Goal: Task Accomplishment & Management: Use online tool/utility

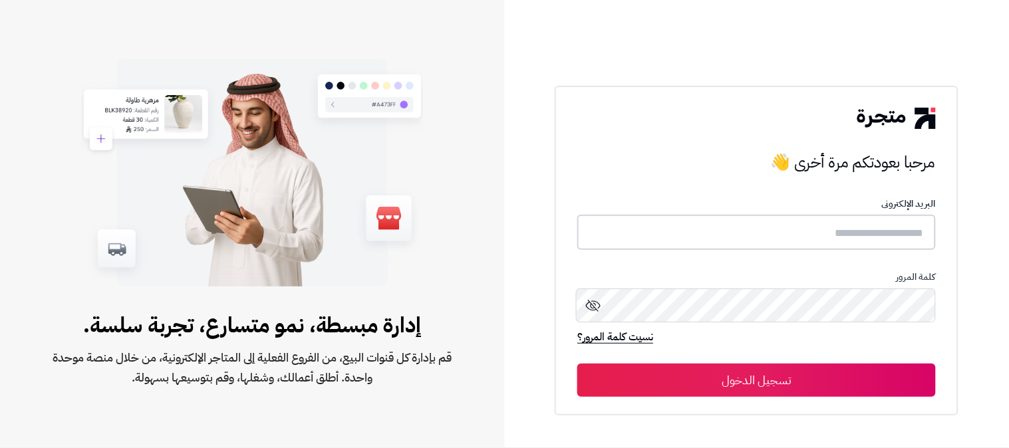
type input "**********"
click at [757, 382] on button "تسجيل الدخول" at bounding box center [757, 379] width 359 height 33
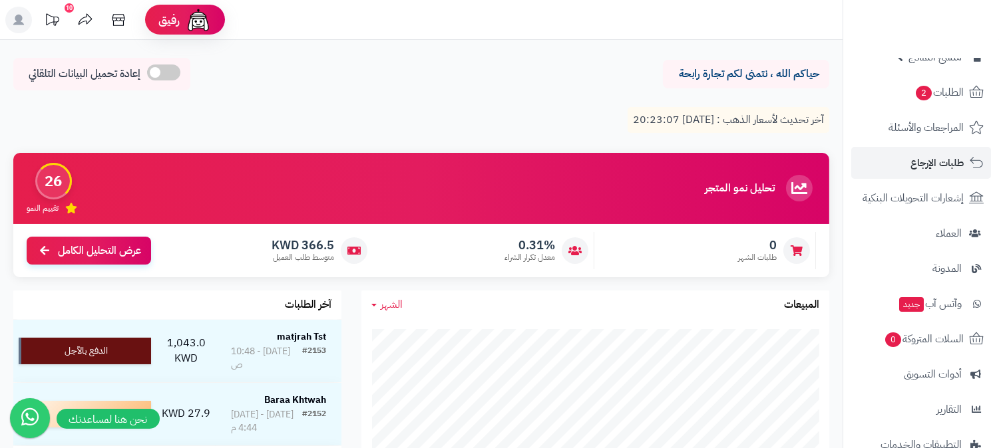
scroll to position [265, 0]
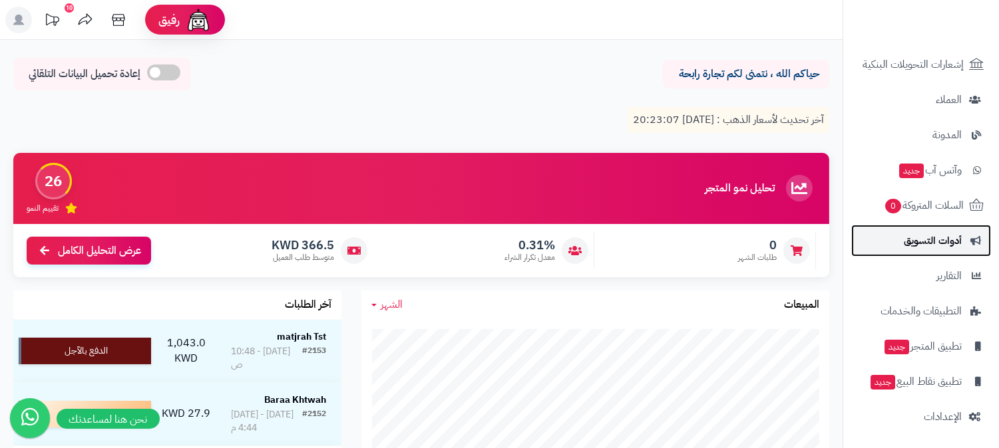
click at [928, 236] on span "أدوات التسويق" at bounding box center [933, 241] width 58 height 19
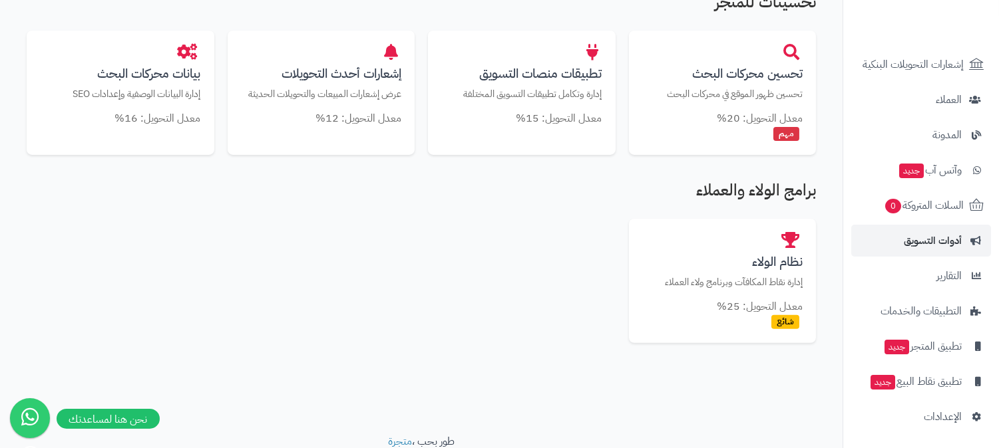
scroll to position [813, 0]
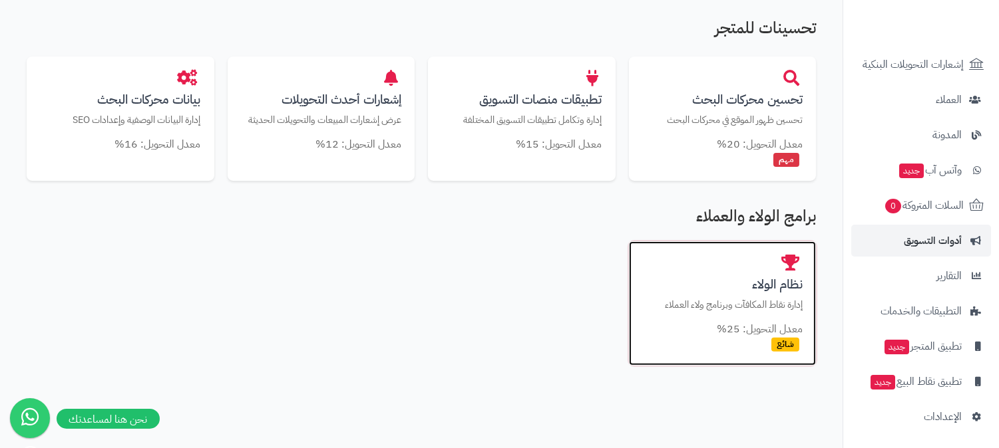
click at [753, 284] on h3 "نظام الولاء" at bounding box center [722, 284] width 161 height 14
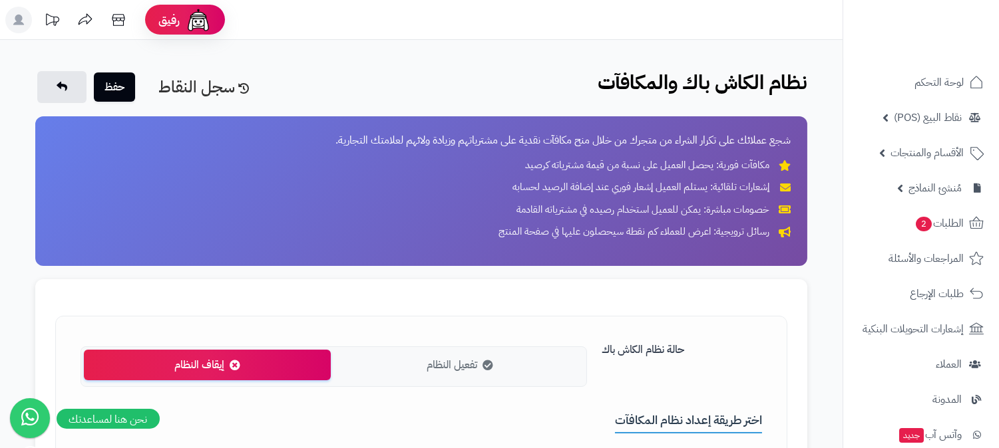
click at [749, 78] on b "نظام الكاش باك والمكافآت" at bounding box center [702, 82] width 210 height 30
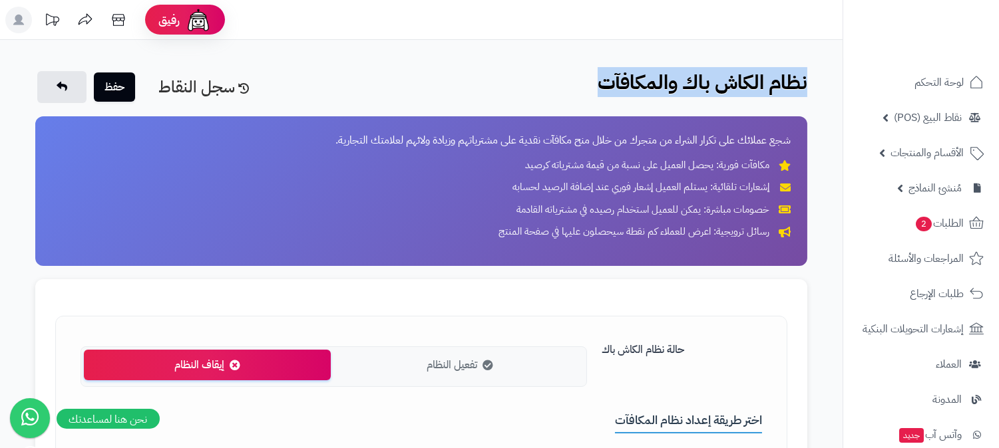
click at [749, 78] on b "نظام الكاش باك والمكافآت" at bounding box center [702, 82] width 210 height 30
copy b "نظام الكاش باك والمكافآت"
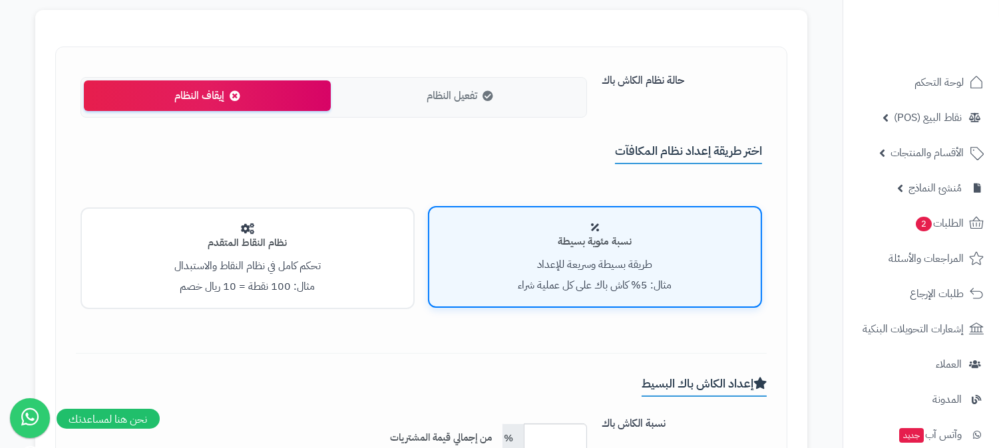
scroll to position [295, 0]
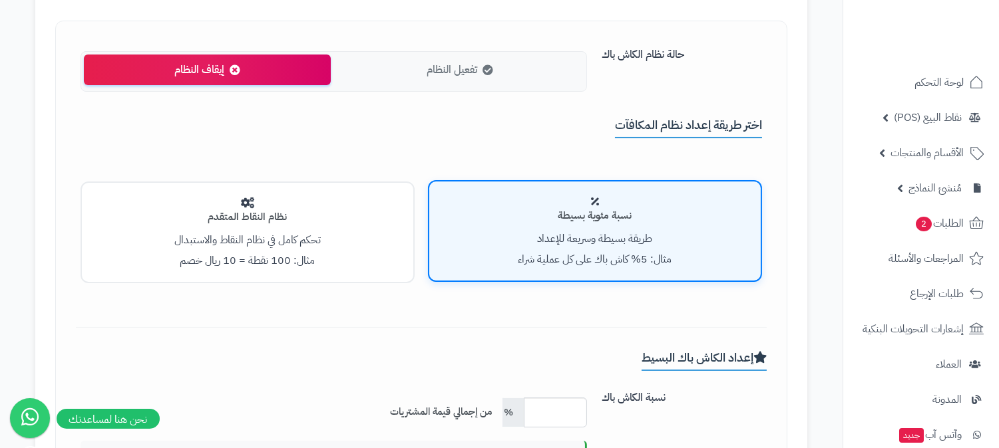
click at [440, 72] on span "تفعيل النظام" at bounding box center [451, 70] width 51 height 15
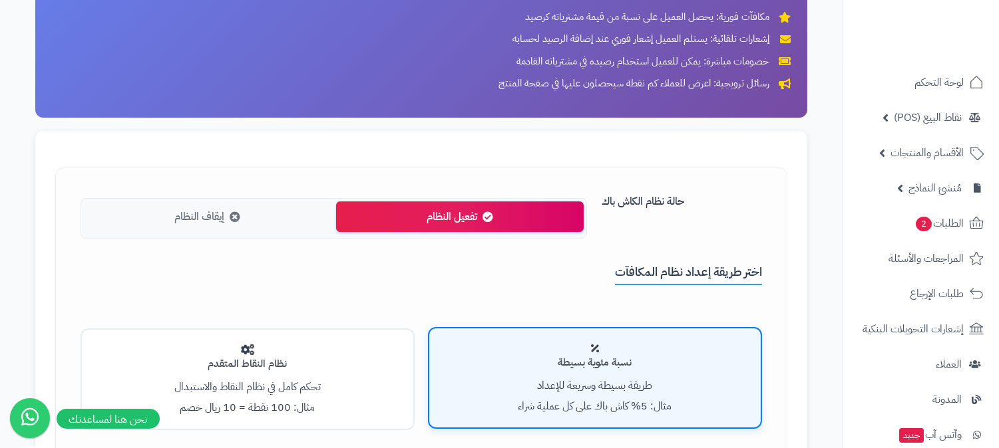
scroll to position [0, 0]
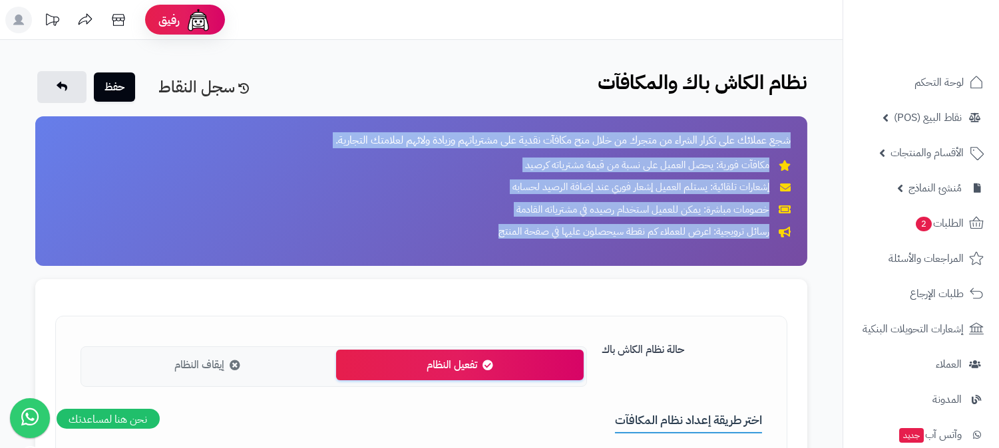
drag, startPoint x: 795, startPoint y: 140, endPoint x: 484, endPoint y: 241, distance: 326.6
click at [484, 241] on div "شجع عملائك على تكرار الشراء من متجرك من خلال منح مكافآت نقدية على مشترياتهم وزي…" at bounding box center [421, 191] width 772 height 150
copy div "شجع عملائك على تكرار الشراء من متجرك من خلال منح مكافآت نقدية على مشترياتهم وزي…"
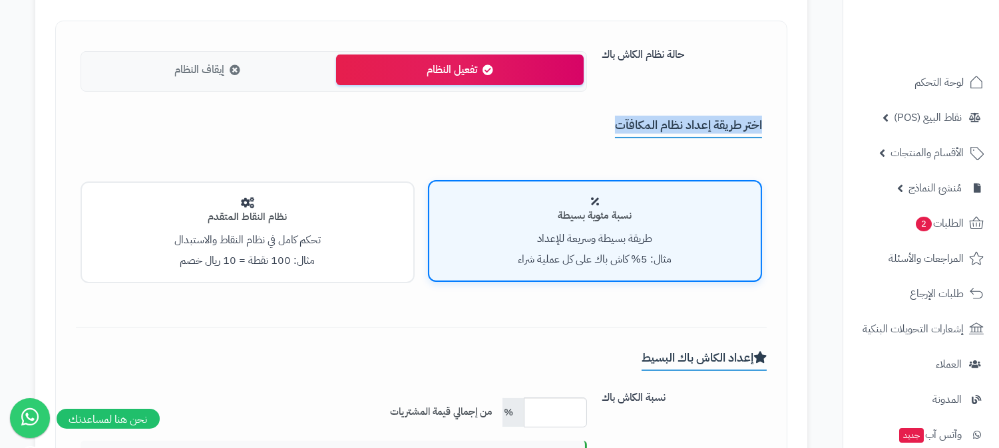
drag, startPoint x: 686, startPoint y: 130, endPoint x: 555, endPoint y: 130, distance: 131.1
copy h3 "اختر طريقة إعداد نظام المكافآت"
click at [285, 228] on div "نظام النقاط المتقدم تحكم كامل في نظام النقاط والاستبدال مثال: 100 نقطة = 10 ريا…" at bounding box center [248, 233] width 334 height 102
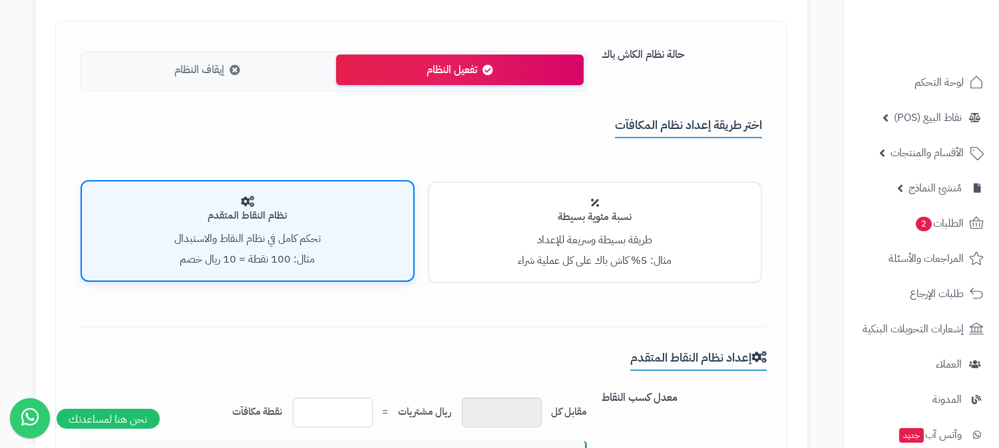
click at [621, 215] on h4 "نسبة مئوية بسيطة" at bounding box center [594, 217] width 305 height 11
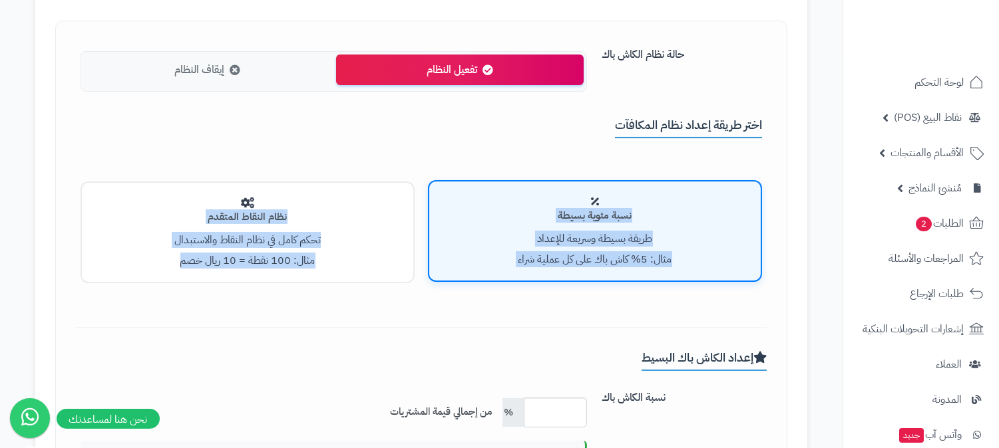
drag, startPoint x: 667, startPoint y: 208, endPoint x: 156, endPoint y: 260, distance: 514.3
click at [156, 260] on div "نسبة مئوية بسيطة طريقة بسيطة وسريعة للإعداد مثال: 5% كاش باك على كل عملية شراء …" at bounding box center [421, 233] width 681 height 102
copy div "نسبة مئوية بسيطة طريقة بسيطة وسريعة للإعداد مثال: 5% كاش باك على كل عملية شراء …"
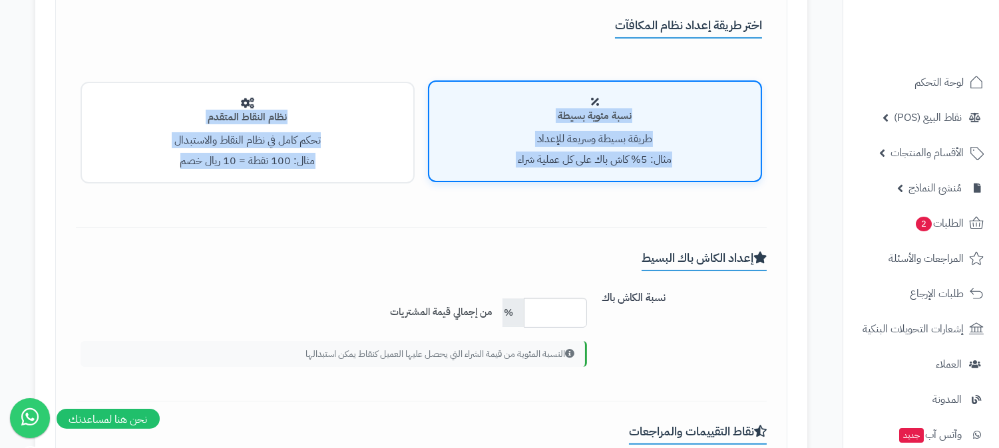
scroll to position [369, 0]
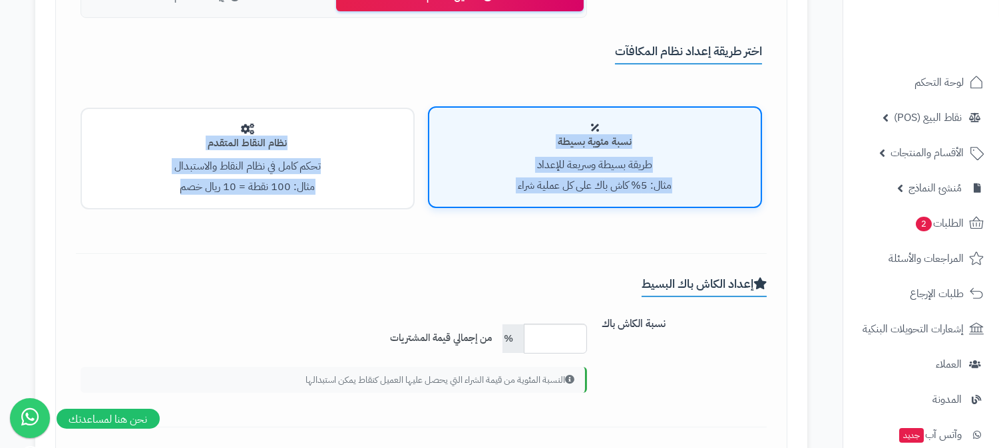
click at [261, 140] on h4 "نظام النقاط المتقدم" at bounding box center [247, 143] width 305 height 11
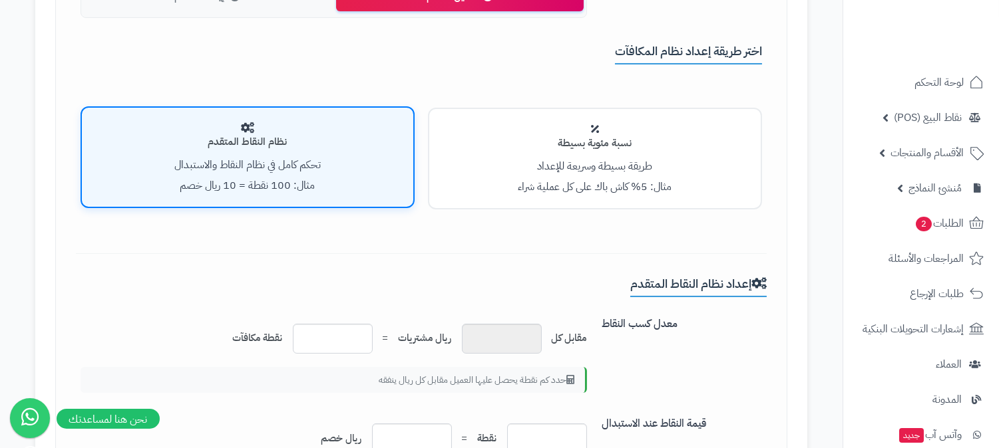
click at [542, 244] on div "حالة نظام الكاش باك تفعيل النظام إيقاف النظام اختر طريقة إعداد نظام المكافآت نس…" at bounding box center [421, 110] width 691 height 287
click at [599, 133] on div "نسبة مئوية بسيطة طريقة بسيطة وسريعة للإعداد مثال: 5% كاش باك على كل عملية شراء" at bounding box center [595, 159] width 334 height 102
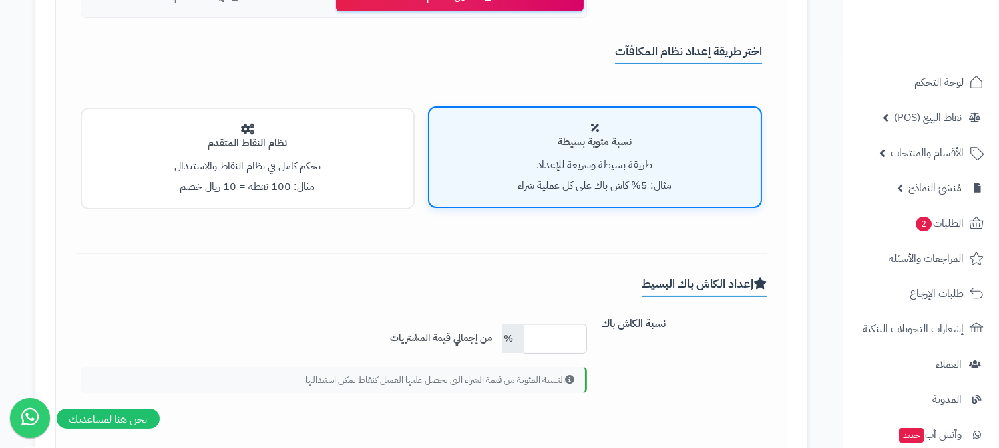
click at [566, 243] on div "حالة نظام الكاش باك تفعيل النظام إيقاف النظام اختر طريقة إعداد نظام المكافآت نس…" at bounding box center [421, 110] width 691 height 287
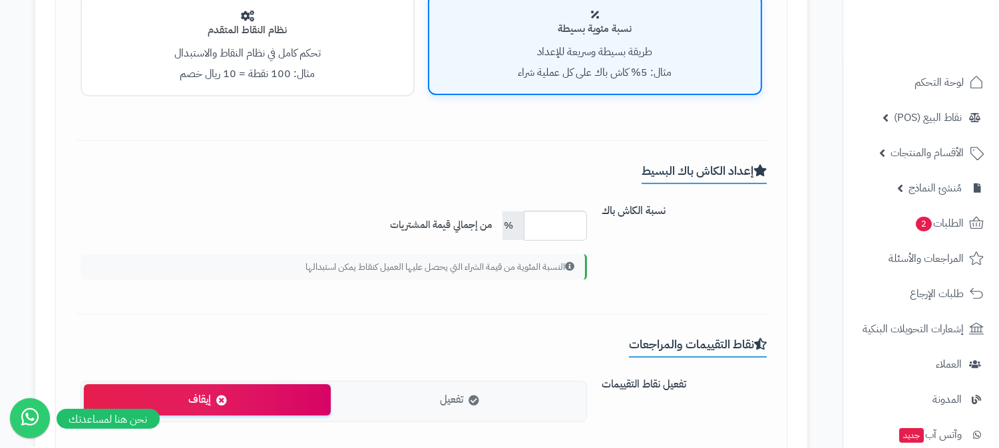
scroll to position [517, 0]
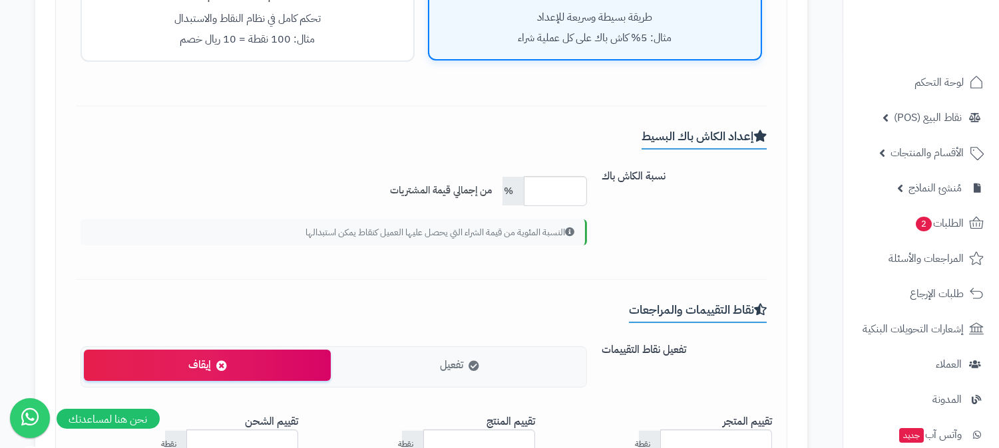
click at [347, 39] on div "نظام النقاط المتقدم تحكم كامل في نظام النقاط والاستبدال مثال: 100 نقطة = 10 ريا…" at bounding box center [248, 11] width 334 height 102
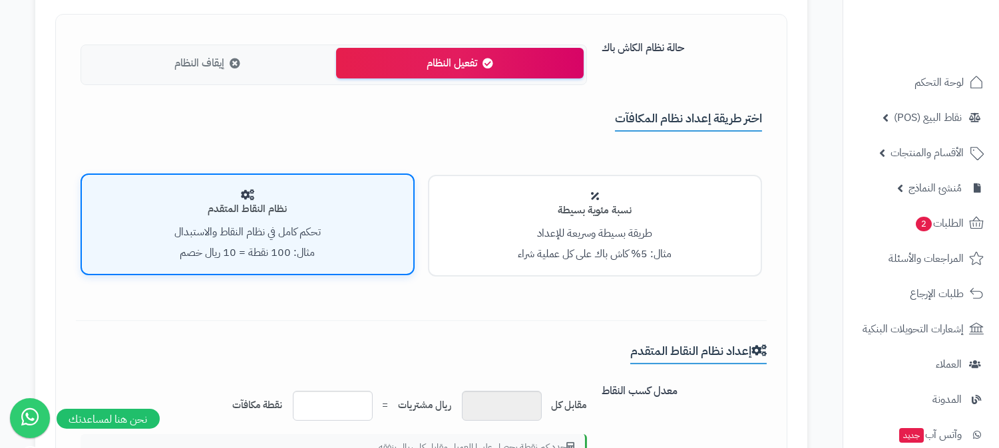
scroll to position [295, 0]
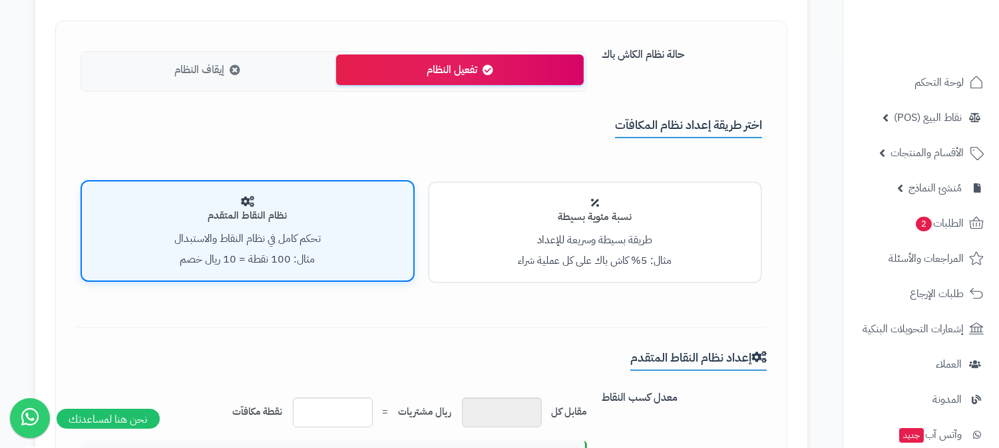
click at [561, 240] on p "طريقة بسيطة وسريعة للإعداد" at bounding box center [594, 240] width 305 height 15
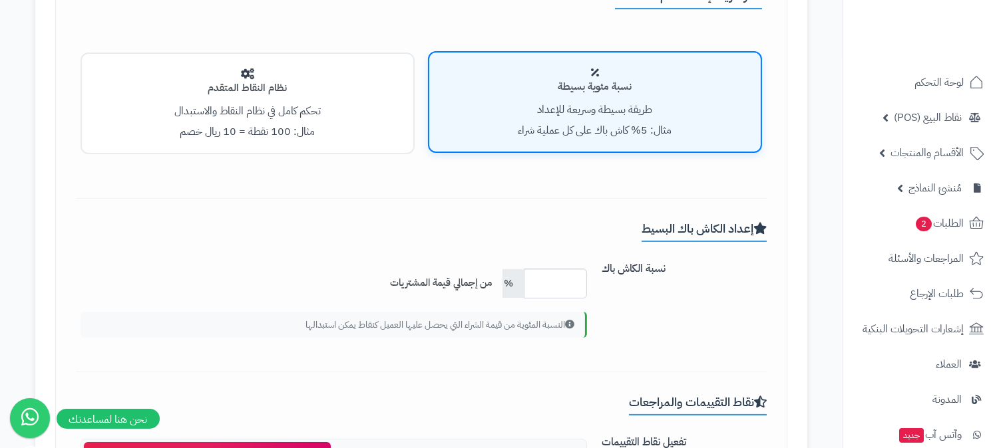
scroll to position [517, 0]
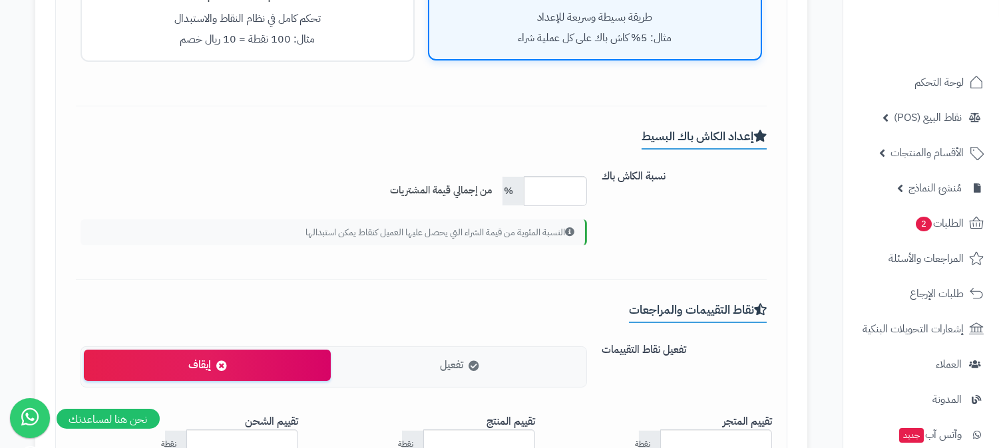
drag, startPoint x: 748, startPoint y: 136, endPoint x: 586, endPoint y: 136, distance: 161.7
click at [586, 136] on div "إعداد الكاش باك البسيط نسبة الكاش باك *** % من إجمالي قيمة المشتريات النسبة الم…" at bounding box center [421, 205] width 691 height 151
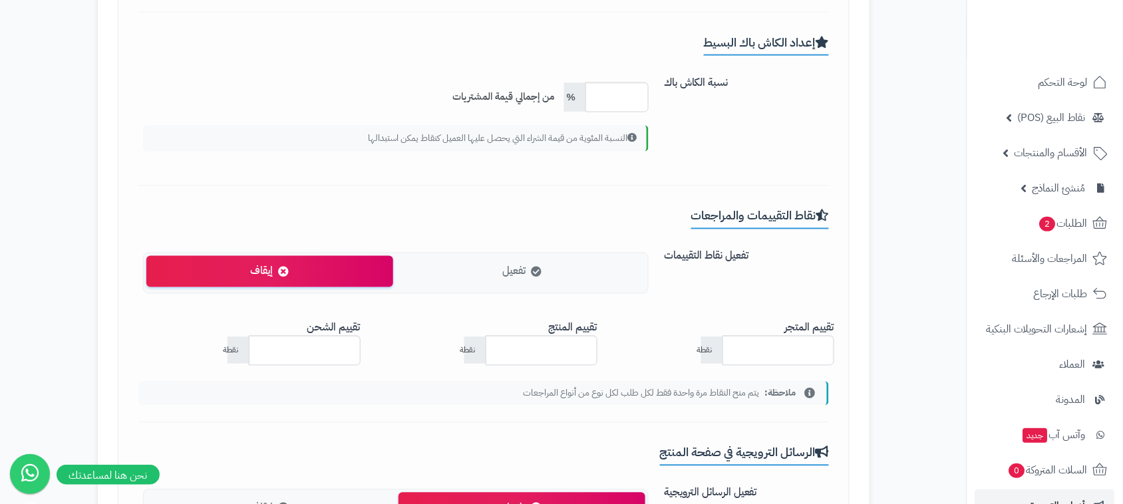
scroll to position [657, 0]
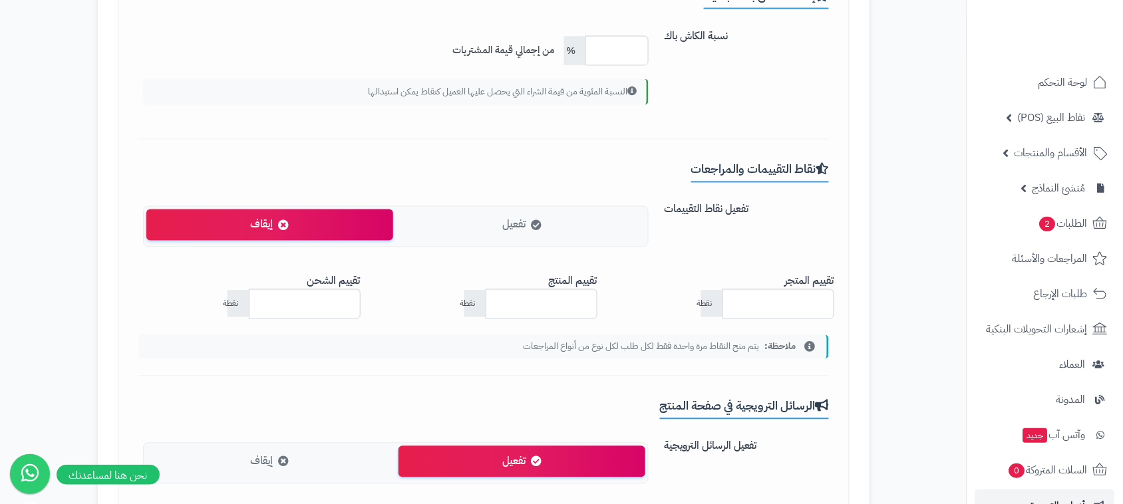
click at [804, 164] on h3 "نقاط التقييمات والمراجعات" at bounding box center [760, 173] width 138 height 20
copy div "نقاط التقييمات والمراجعات"
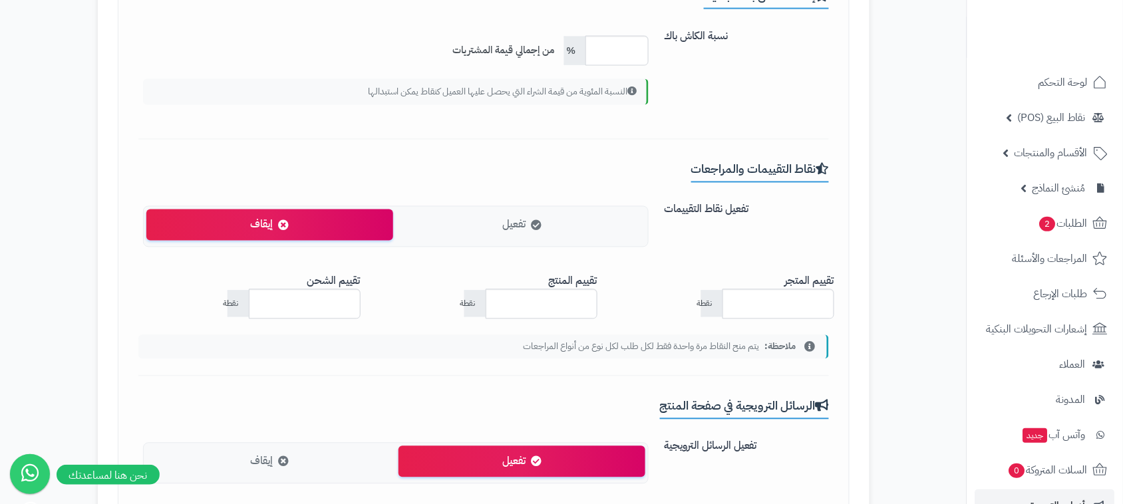
click at [522, 227] on span "تفعيل" at bounding box center [513, 225] width 23 height 15
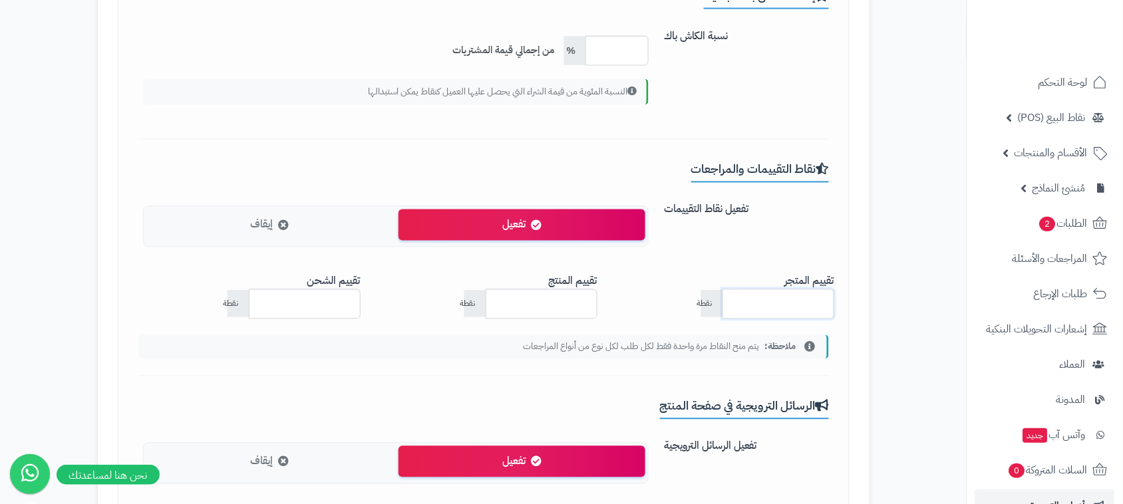
click at [733, 300] on input "*" at bounding box center [779, 304] width 112 height 30
type input "*"
click at [733, 300] on input "*" at bounding box center [779, 304] width 112 height 30
drag, startPoint x: 829, startPoint y: 279, endPoint x: 304, endPoint y: 276, distance: 525.0
click at [294, 276] on div "تقييم المتجر * نقطة تقييم المنتج * نقطة تقييم الشحن * نقطة" at bounding box center [483, 299] width 711 height 62
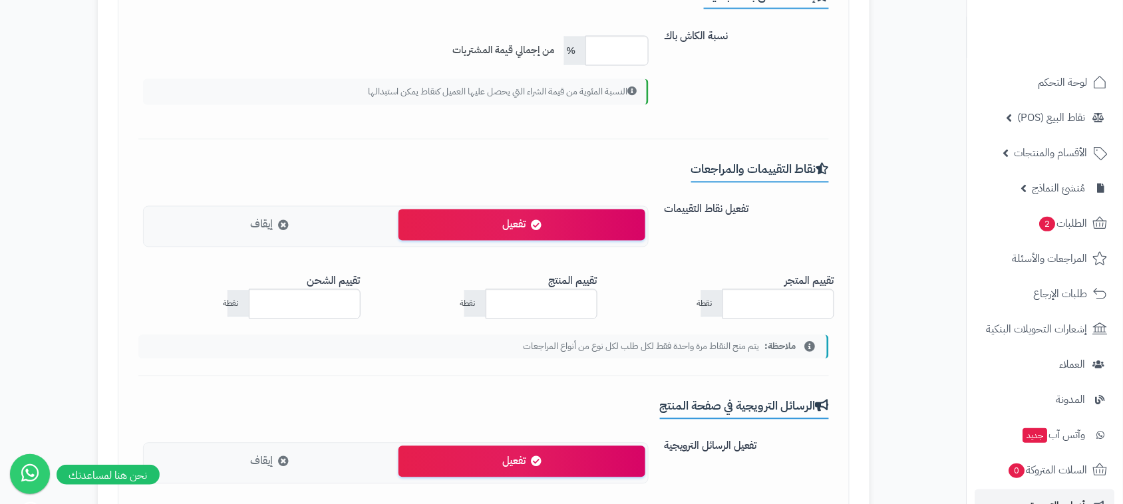
click at [596, 364] on div "نقاط التقييمات والمراجعات تفعيل نقاط التقييمات تفعيل إيقاف تقييم المتجر * نقطة …" at bounding box center [483, 269] width 691 height 213
type input "*"
click at [502, 304] on input "*" at bounding box center [542, 304] width 112 height 30
type input "*"
click at [263, 301] on input "*" at bounding box center [305, 304] width 112 height 30
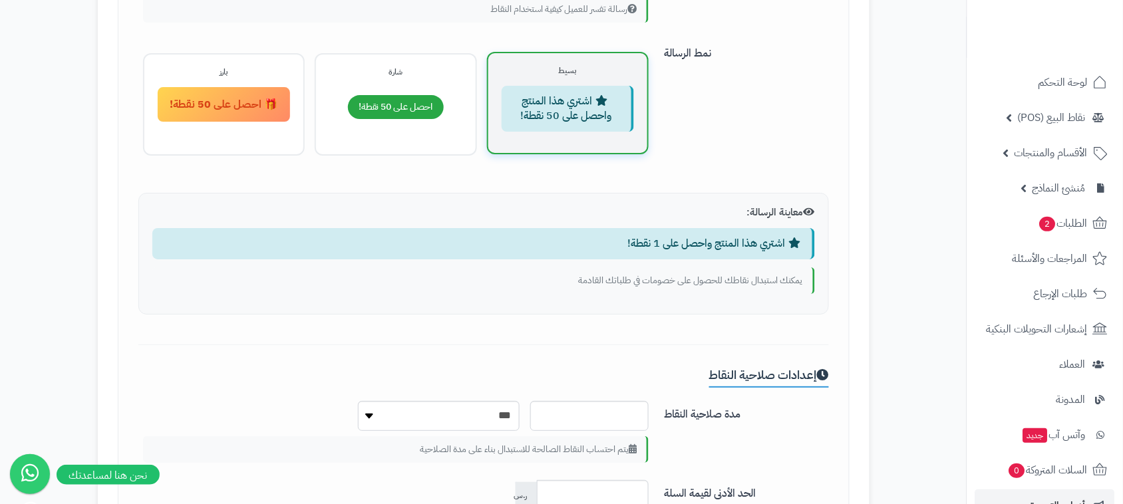
scroll to position [1323, 0]
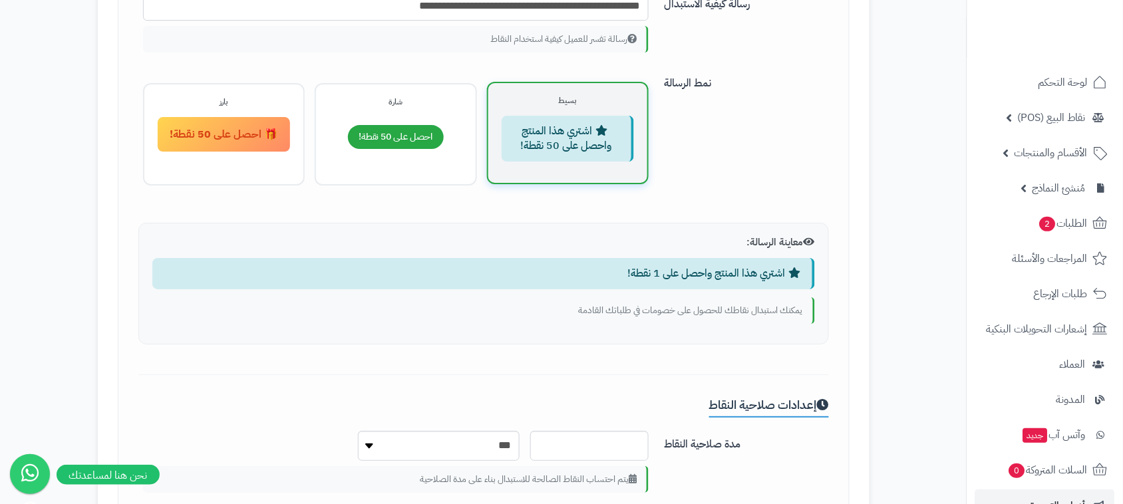
click at [451, 150] on div "احصل على 50 نقطة!" at bounding box center [395, 137] width 133 height 40
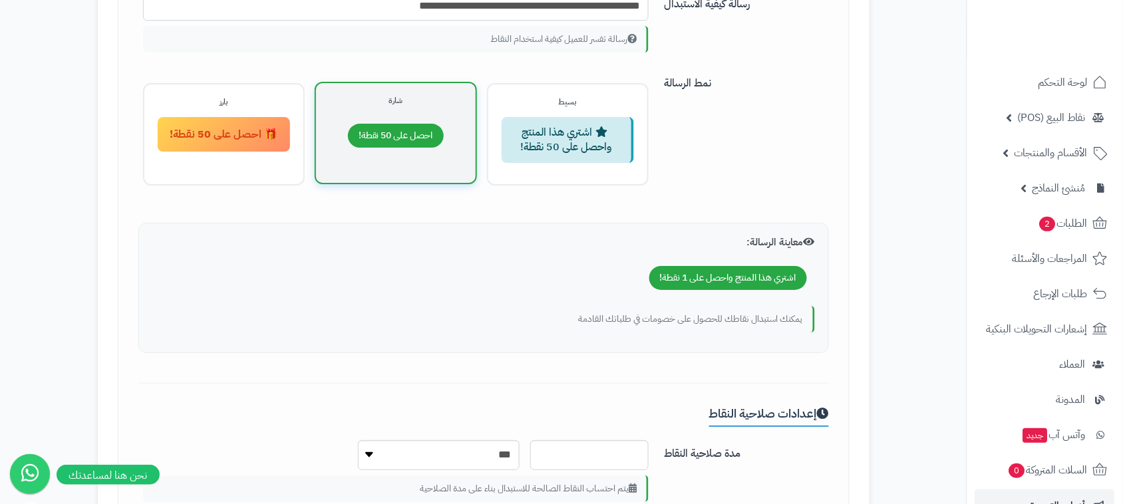
click at [554, 126] on div "اشتري هذا المنتج واحصل على 50 نقطة!" at bounding box center [568, 140] width 133 height 47
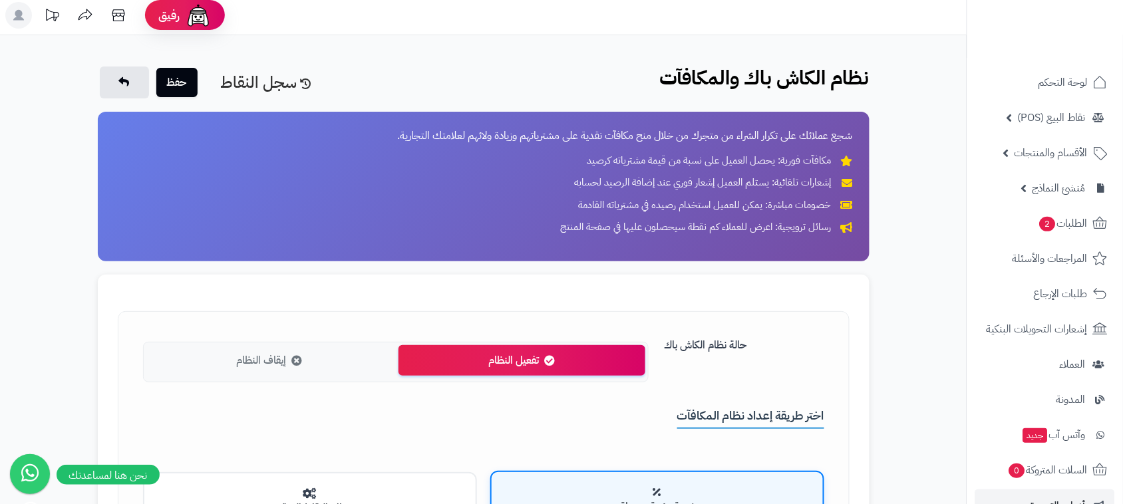
scroll to position [0, 0]
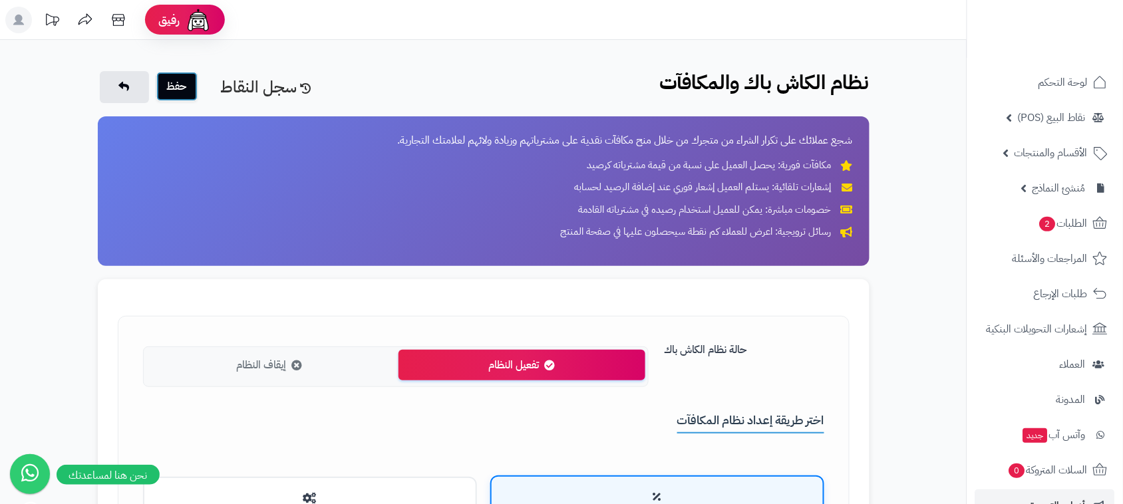
click at [172, 79] on button "حفظ" at bounding box center [176, 86] width 41 height 29
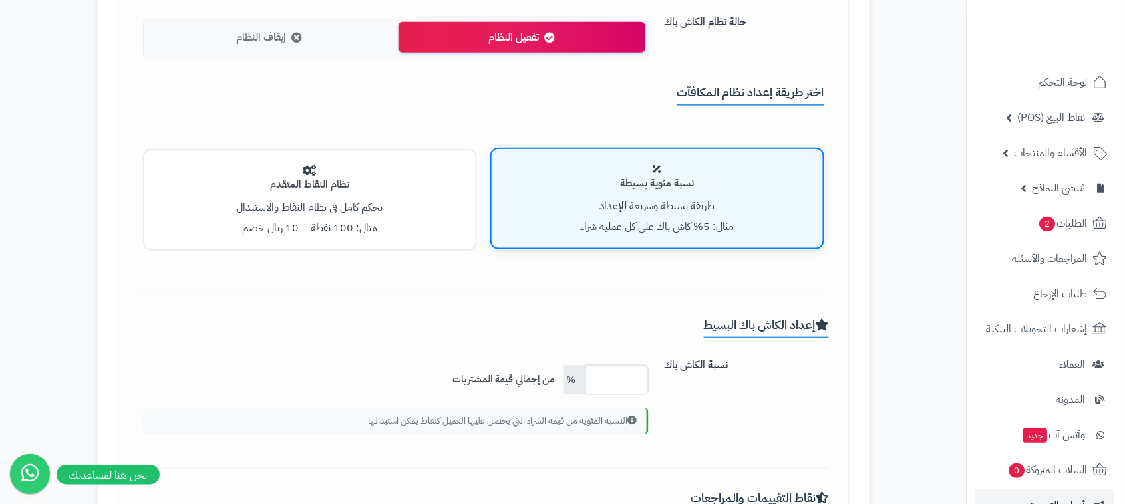
scroll to position [337, 0]
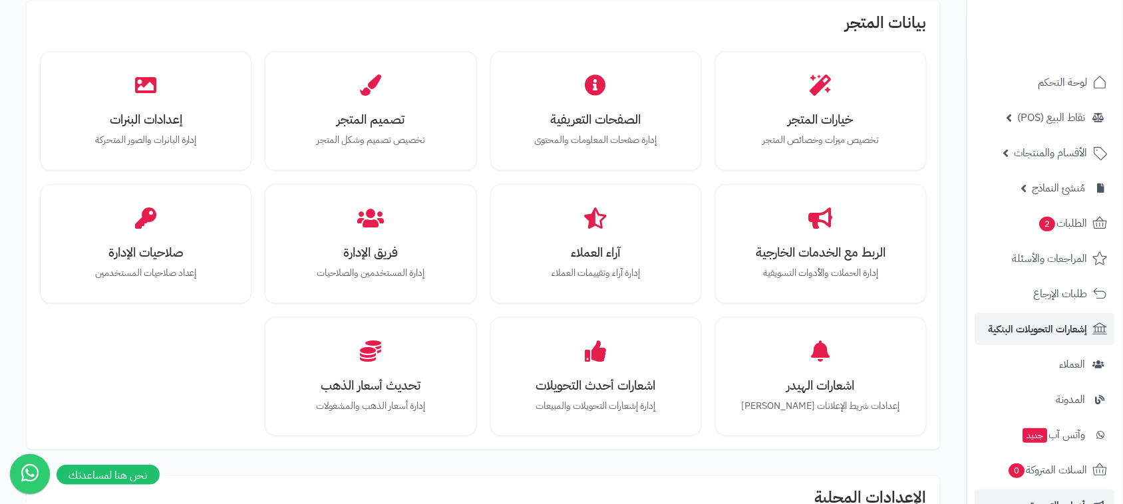
scroll to position [83, 0]
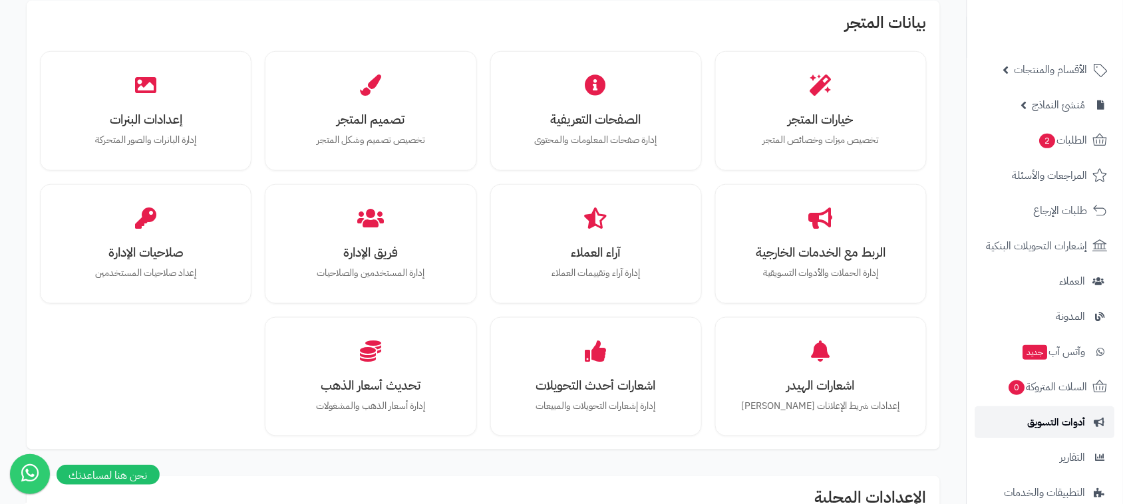
click at [1069, 423] on span "أدوات التسويق" at bounding box center [1057, 422] width 58 height 19
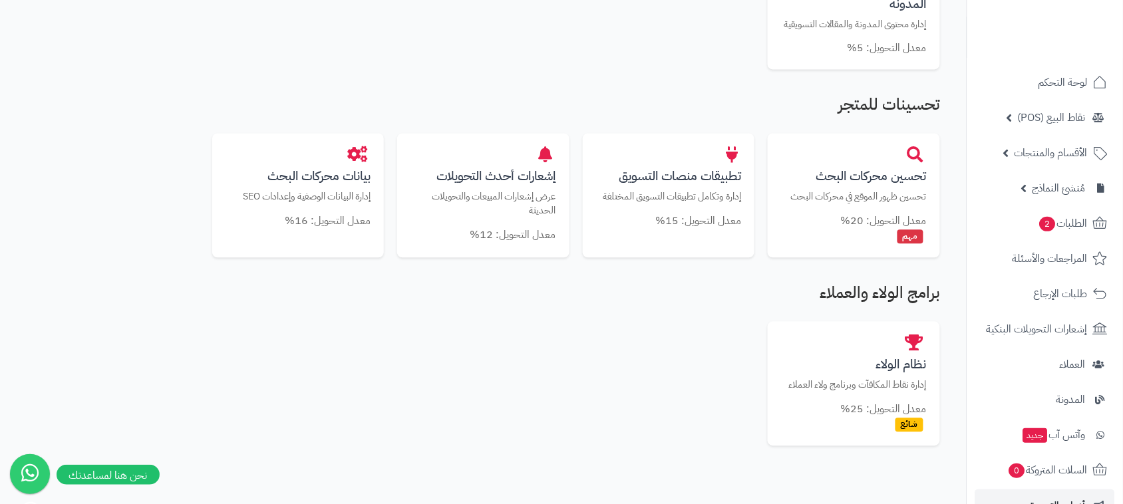
scroll to position [850, 0]
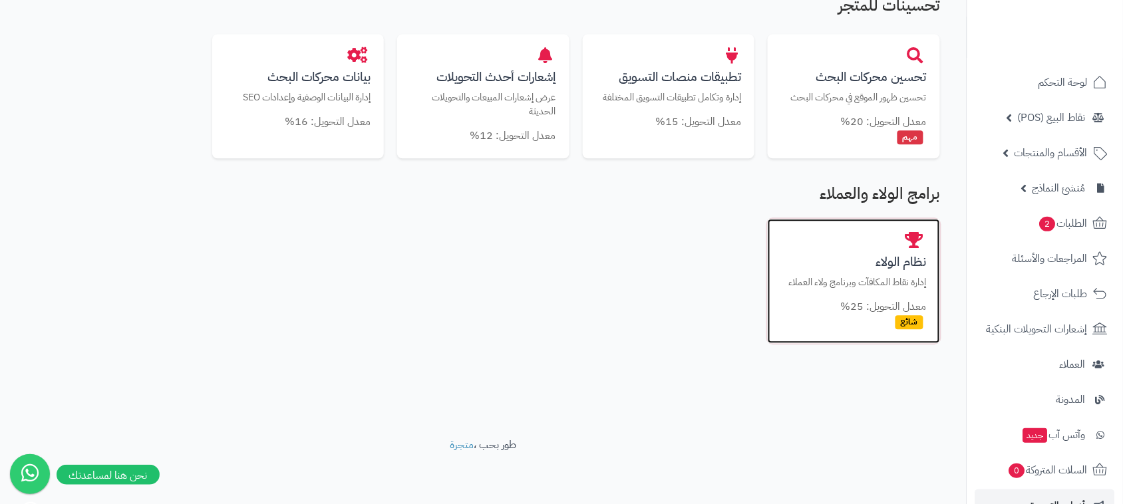
click at [873, 277] on p "إدارة نقاط المكافآت وبرنامج ولاء العملاء" at bounding box center [854, 282] width 146 height 14
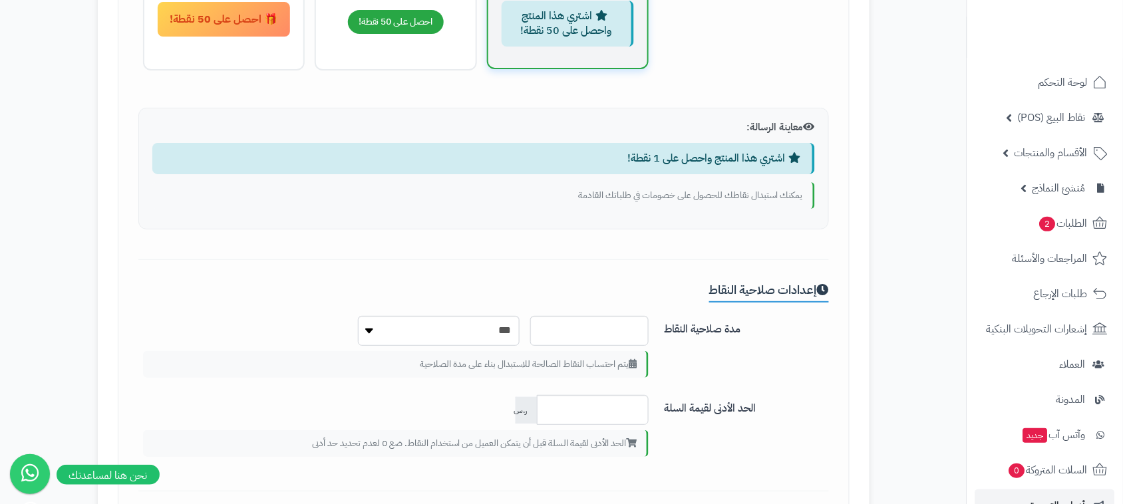
scroll to position [1457, 0]
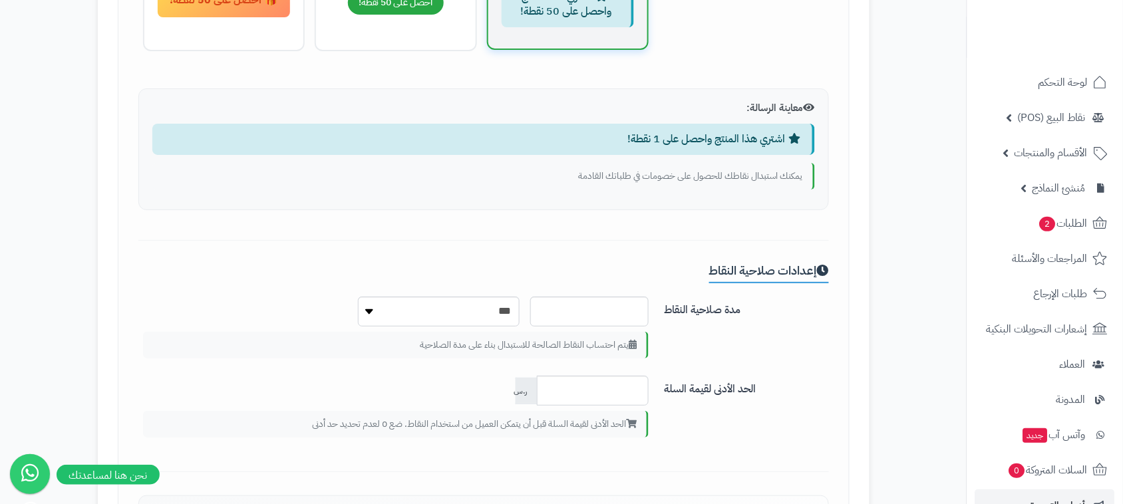
drag, startPoint x: 797, startPoint y: 105, endPoint x: 743, endPoint y: 105, distance: 53.9
click at [743, 105] on h4 "معاينة الرسالة:" at bounding box center [483, 107] width 663 height 11
click at [780, 107] on h4 "معاينة الرسالة:" at bounding box center [483, 107] width 663 height 11
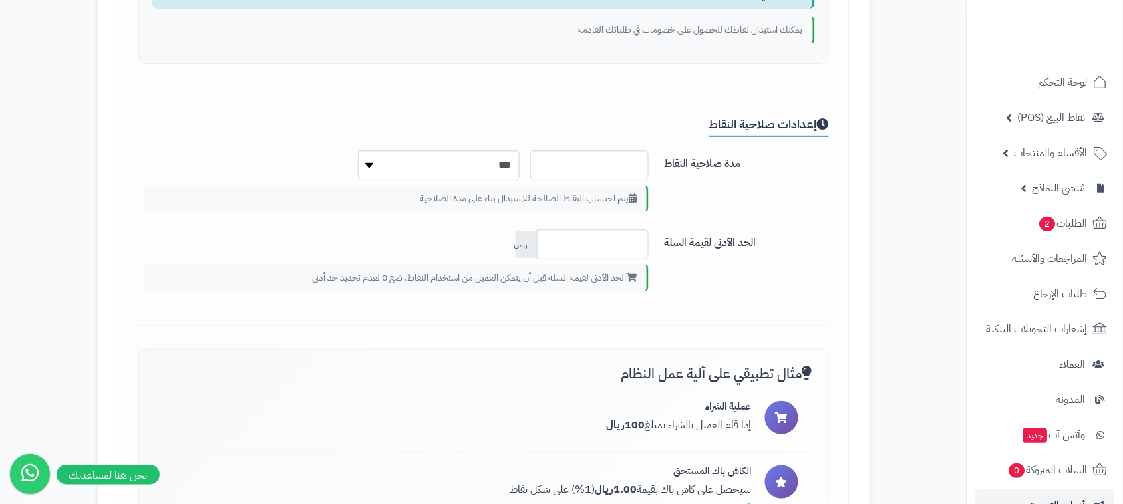
scroll to position [1623, 0]
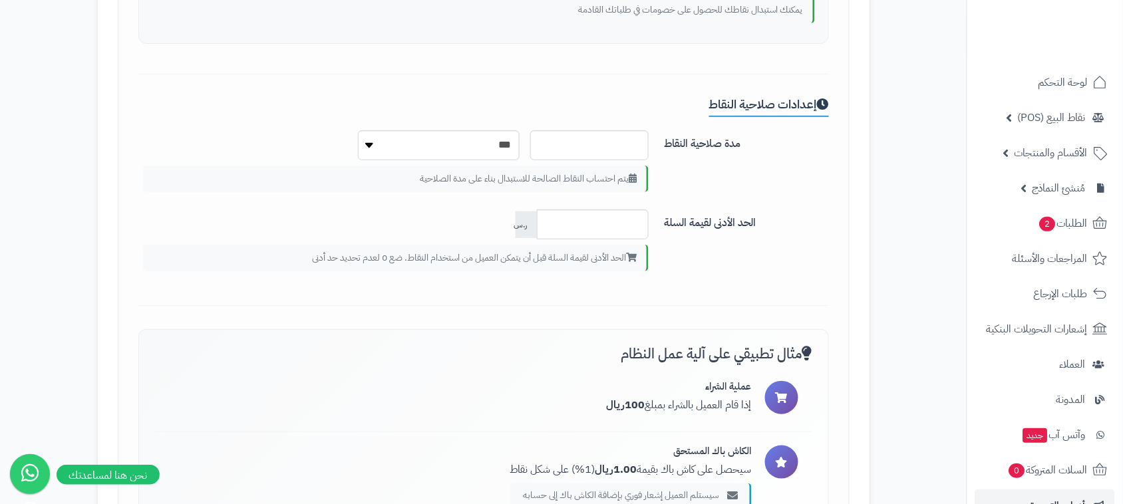
click at [804, 101] on h3 "إعدادات صلاحية النقاط" at bounding box center [769, 108] width 120 height 20
drag, startPoint x: 804, startPoint y: 101, endPoint x: 705, endPoint y: 101, distance: 98.5
click at [709, 101] on h3 "إعدادات صلاحية النقاط" at bounding box center [769, 108] width 120 height 20
copy div "إعدادات صلاحية النقاط"
